Goal: Task Accomplishment & Management: Complete application form

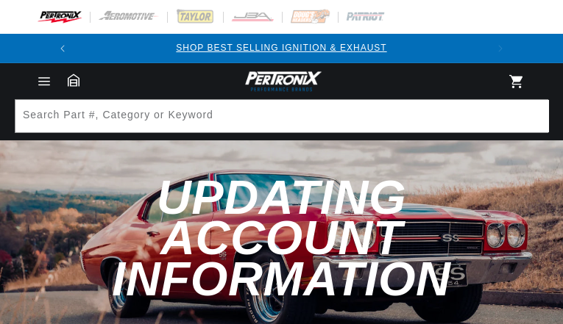
type input "tRWkaPnrTr"
type input "VzvsBPFeVK"
type input "sovihavez68@gmail.com"
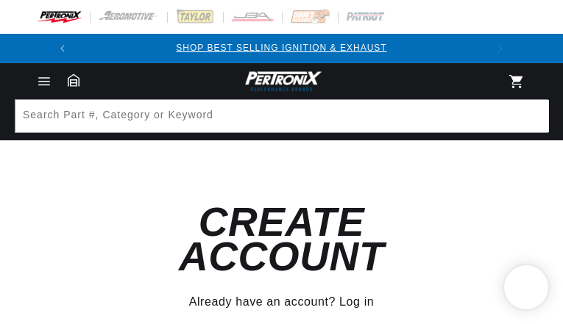
type input "pwLjpXDdInY"
type input "wgFnJCPeqZMS"
type input "sovihavez68@gmail.com"
checkbox input "false"
type input "ElVMTGtOWwssKDm"
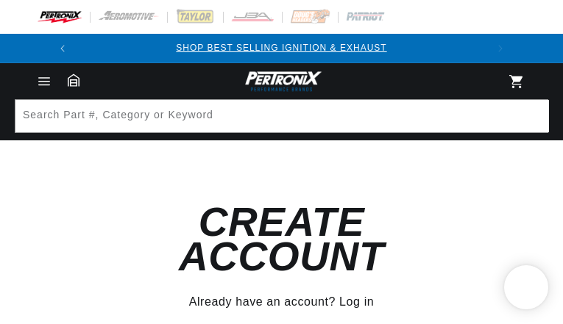
type input "xkbrxZAIfbAs"
type input "sovihavez68@gmail.com"
